Goal: Navigation & Orientation: Go to known website

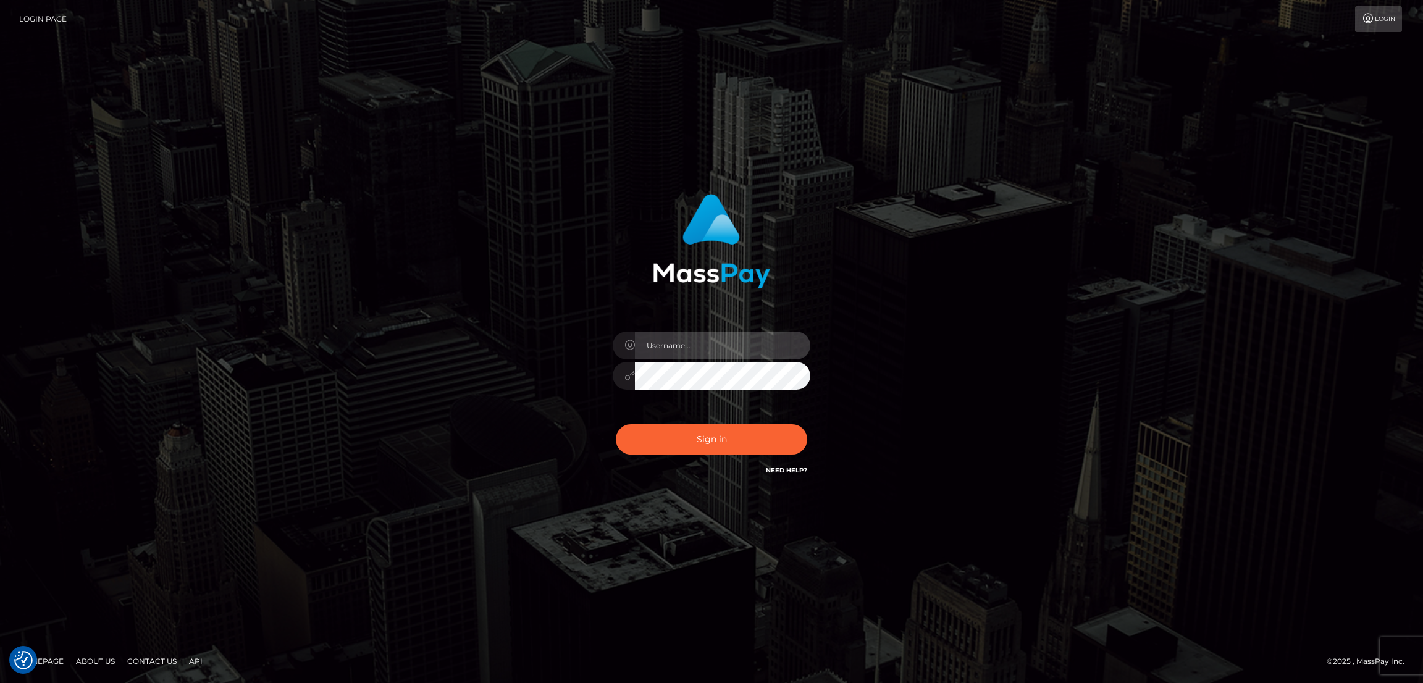
type input "nb.es"
click at [712, 442] on button "Sign in" at bounding box center [711, 439] width 191 height 30
type input "nb.es"
click at [706, 431] on button "Sign in" at bounding box center [711, 439] width 191 height 30
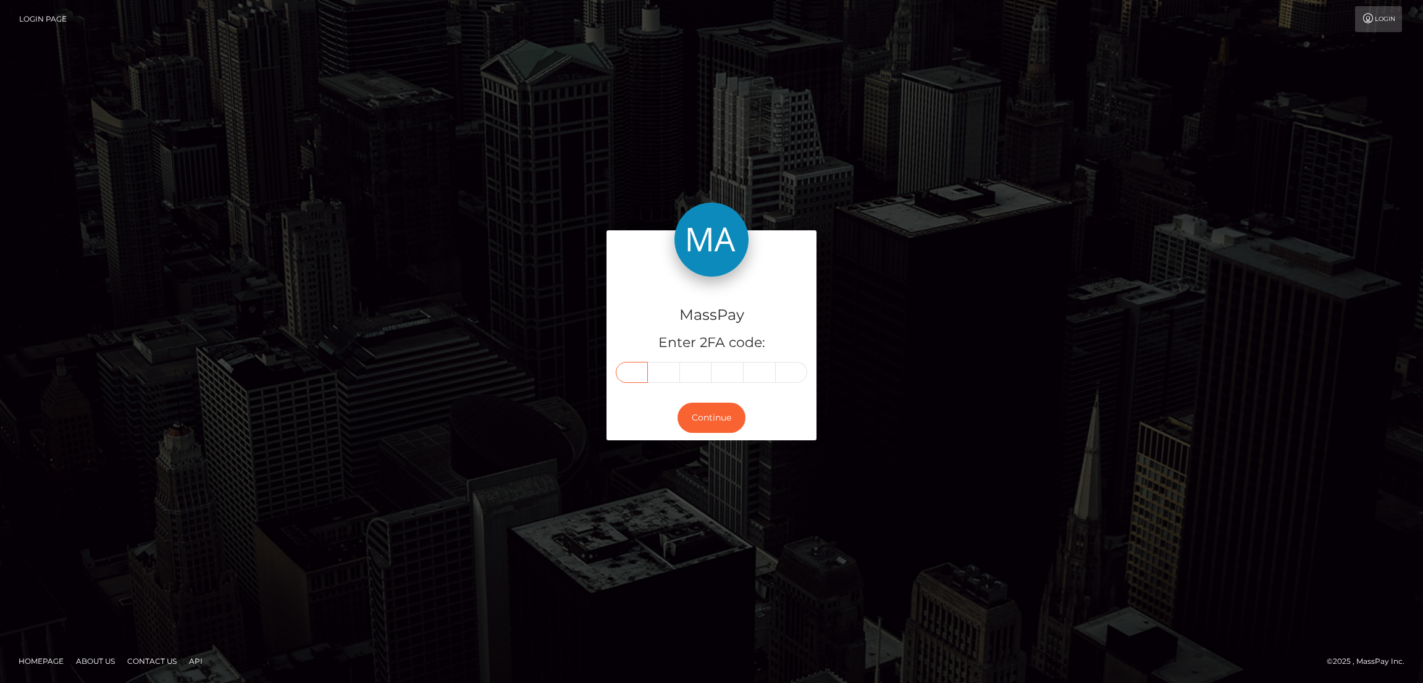
click at [631, 375] on input "text" at bounding box center [632, 372] width 32 height 21
paste input "2"
type input "2"
type input "6"
type input "3"
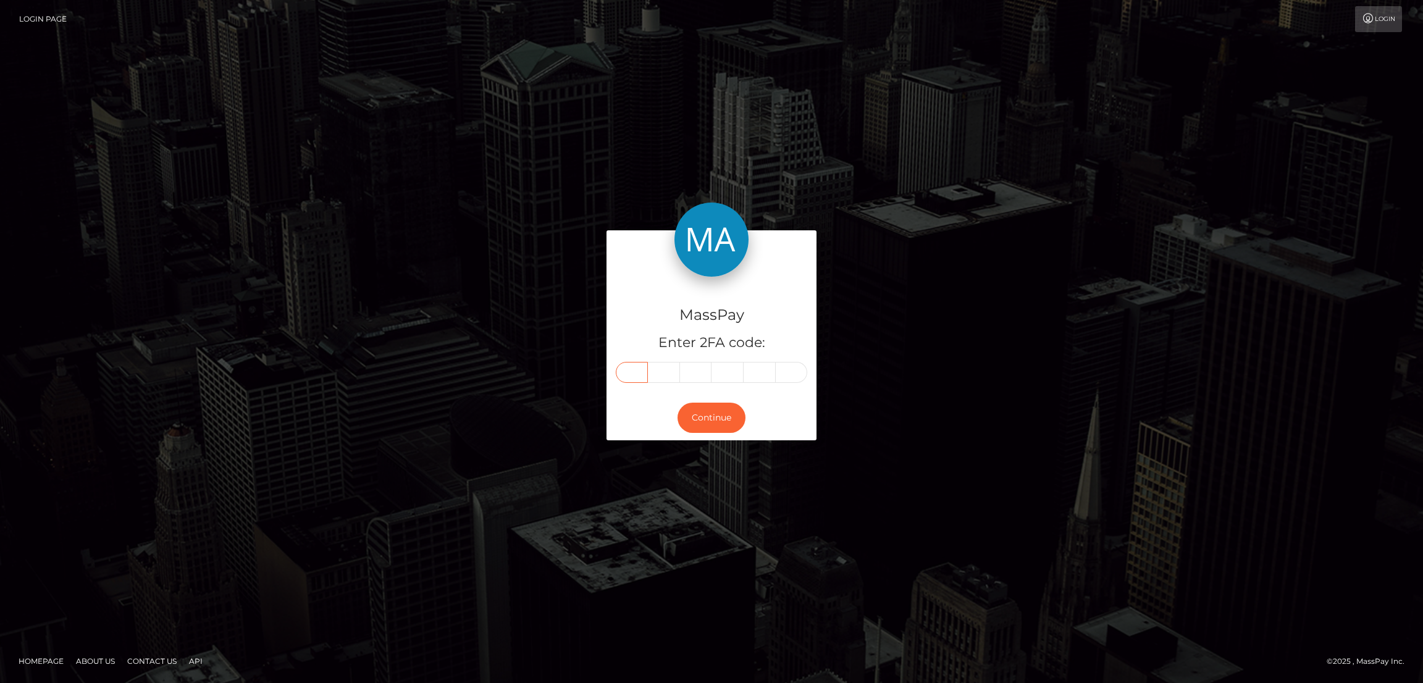
type input "1"
click at [725, 419] on button "Continue" at bounding box center [711, 418] width 68 height 30
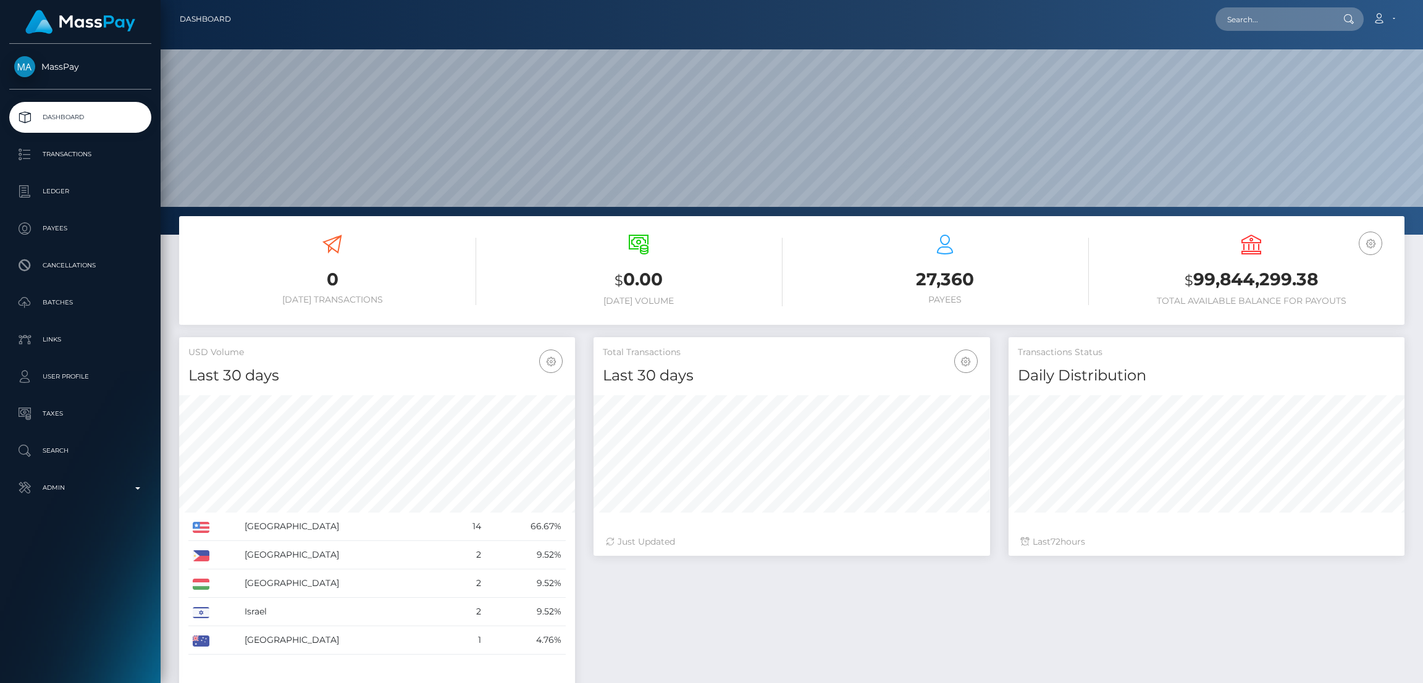
scroll to position [219, 396]
click at [1259, 23] on input "text" at bounding box center [1273, 18] width 116 height 23
paste input "[EMAIL_ADDRESS][DOMAIN_NAME]"
type input "[EMAIL_ADDRESS][DOMAIN_NAME]"
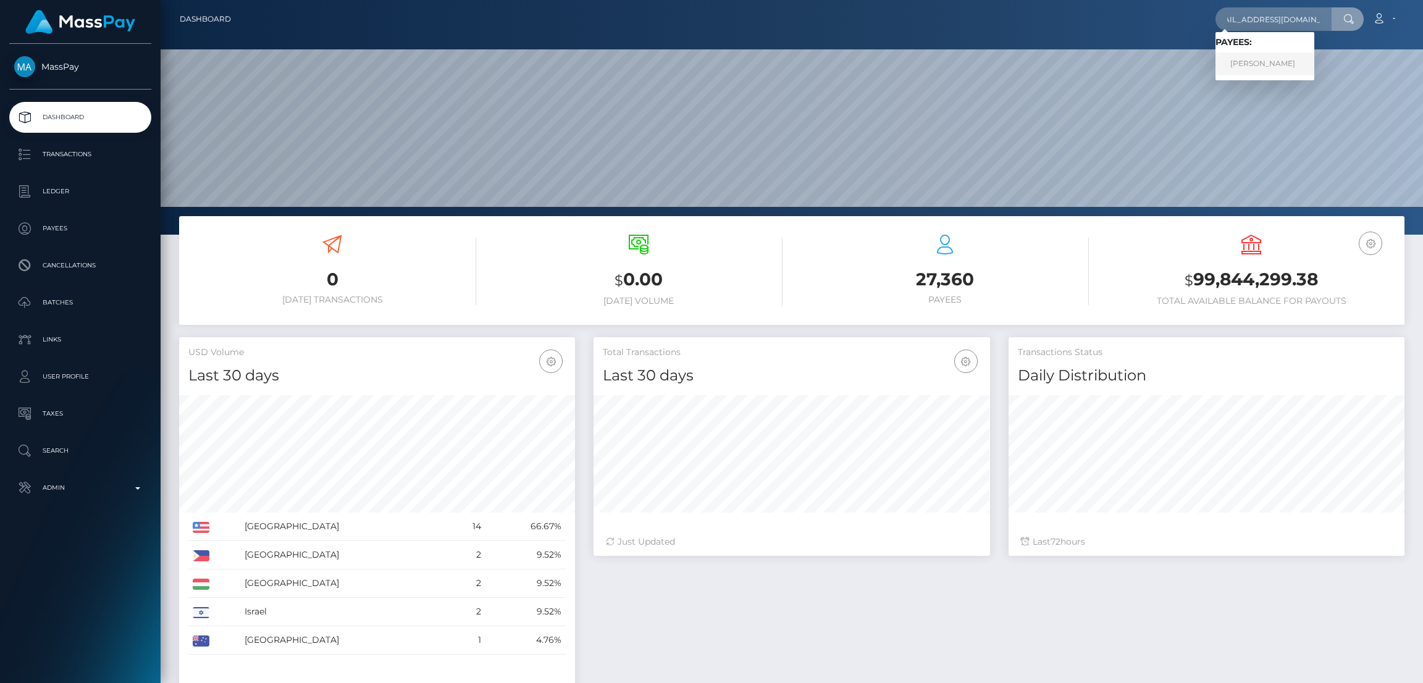
click at [1259, 66] on link "CONSTANZA PANZARDI" at bounding box center [1264, 63] width 99 height 23
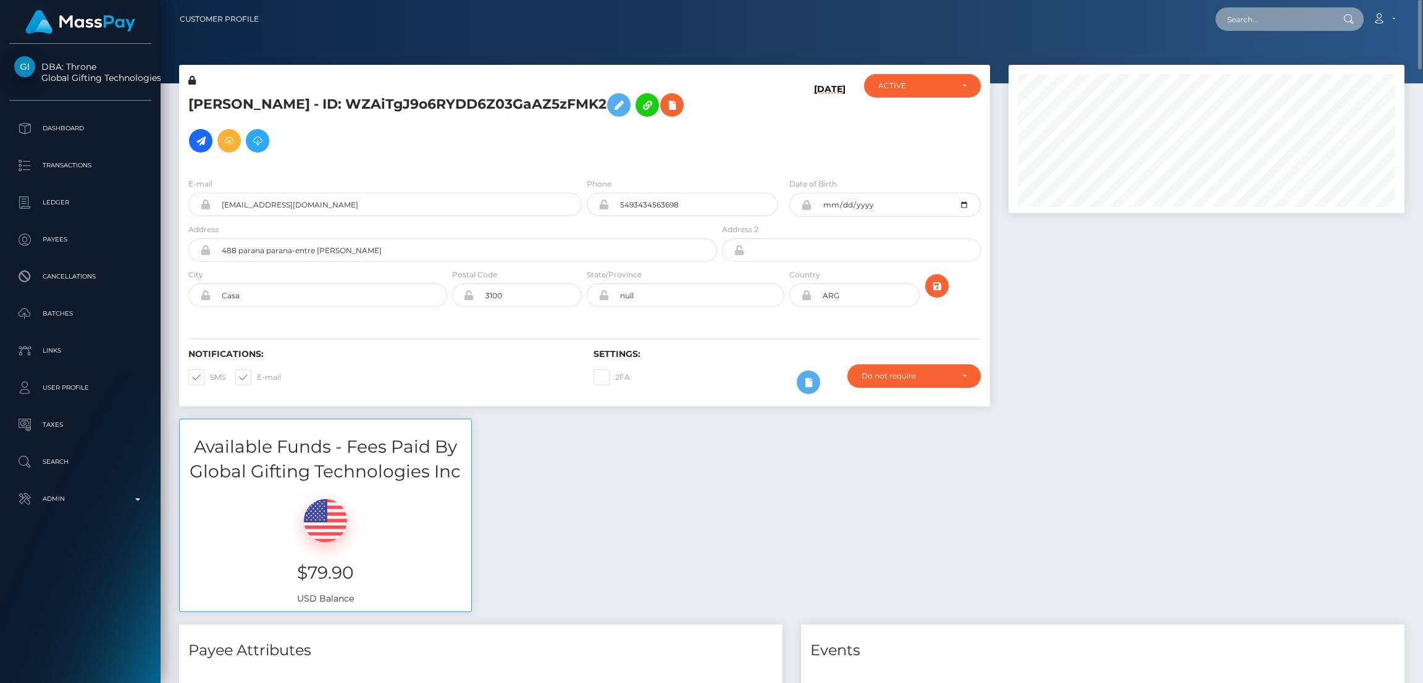
click at [1260, 18] on input "text" at bounding box center [1273, 18] width 116 height 23
paste input "diaalcuadrado@gmail.com"
type input "diaalcuadrado@gmail.com"
click at [1259, 59] on link "Diafrancis Maria Salas Lugo" at bounding box center [1281, 63] width 133 height 23
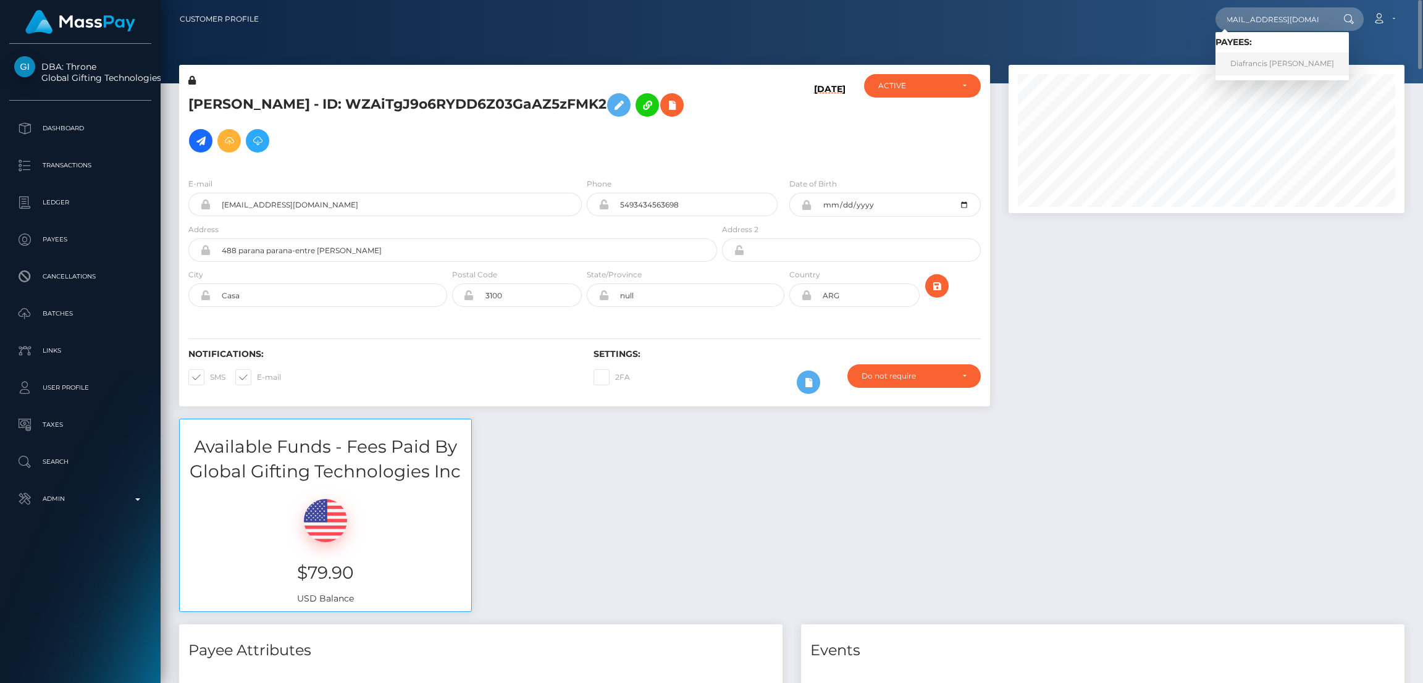
scroll to position [0, 0]
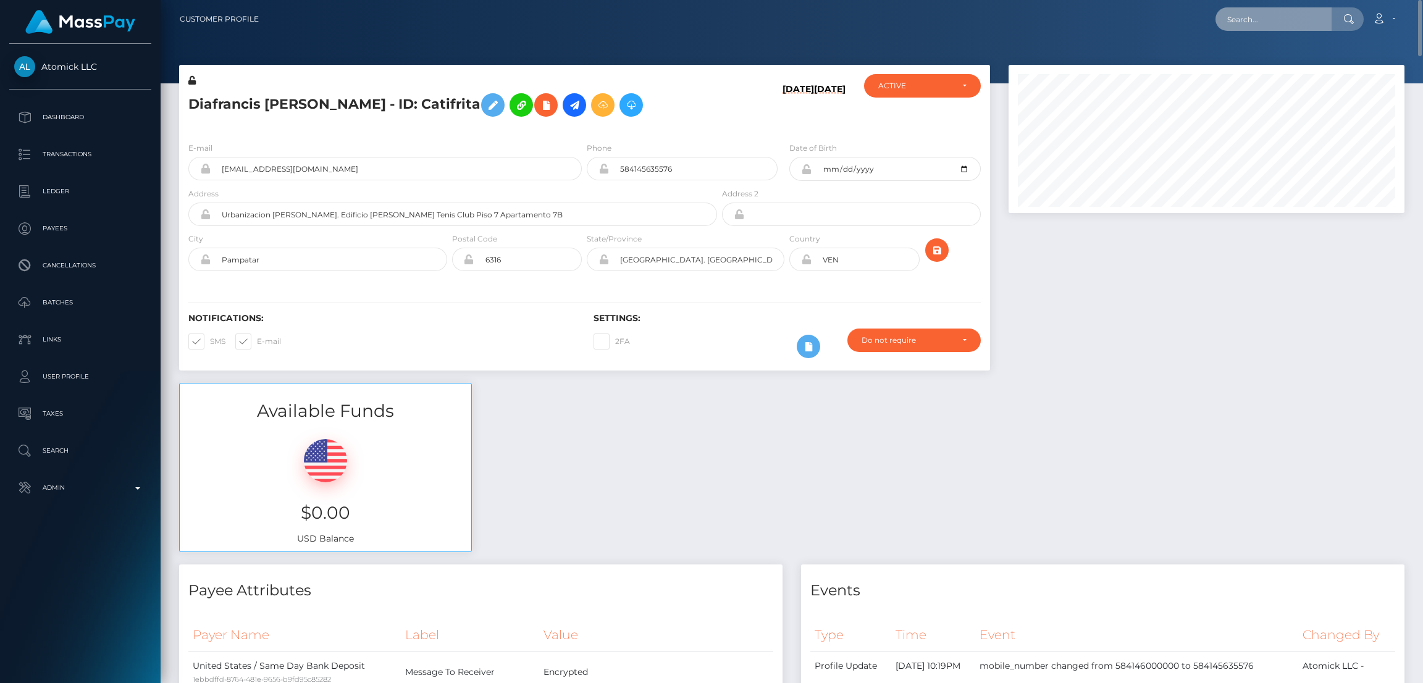
click at [1234, 20] on input "text" at bounding box center [1273, 18] width 116 height 23
paste input "ateo211@gmail.com"
type input "ateo211@gmail.com"
